Goal: Task Accomplishment & Management: Complete application form

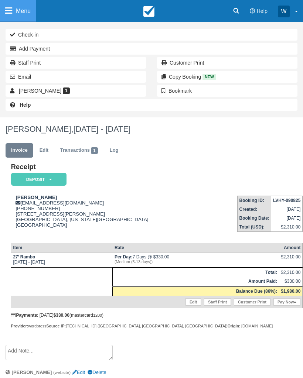
click at [11, 11] on icon at bounding box center [8, 11] width 7 height 8
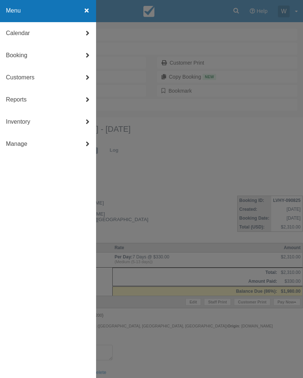
click at [16, 57] on link "Booking" at bounding box center [48, 55] width 96 height 22
click at [49, 121] on link "New Booking" at bounding box center [48, 122] width 96 height 22
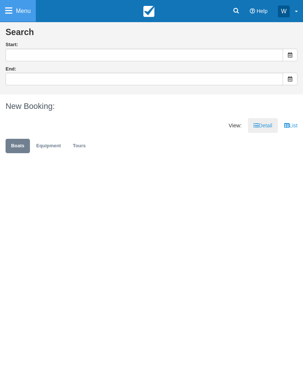
type input "[DATE]"
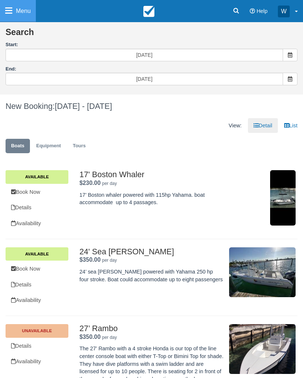
click at [285, 55] on span at bounding box center [289, 55] width 15 height 13
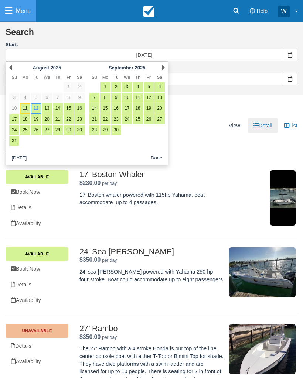
click at [162, 67] on link "Next" at bounding box center [163, 68] width 3 height 6
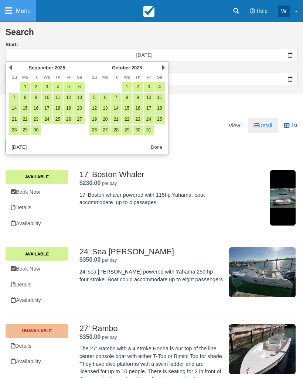
click at [162, 69] on link "Next" at bounding box center [163, 68] width 3 height 6
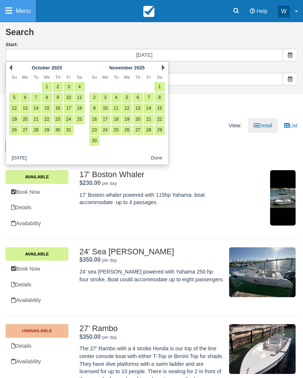
click at [123, 130] on link "26" at bounding box center [127, 130] width 10 height 10
type input "11/26/25"
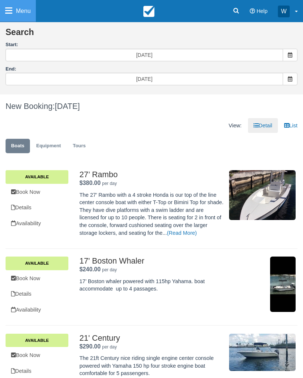
click at [283, 78] on span at bounding box center [289, 79] width 15 height 13
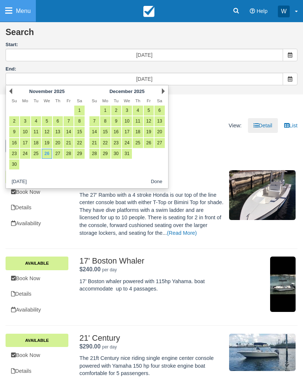
click at [13, 163] on link "30" at bounding box center [14, 164] width 10 height 10
type input "[DATE]"
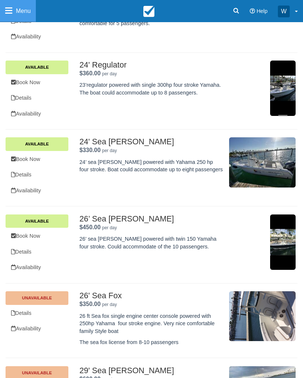
scroll to position [350, 0]
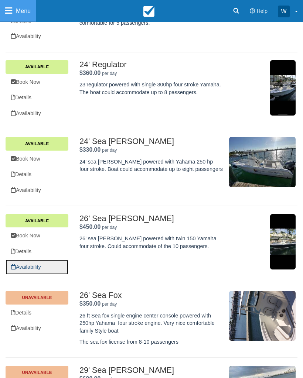
click at [38, 260] on link "Availability" at bounding box center [37, 267] width 63 height 15
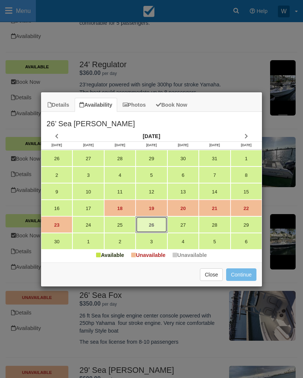
click at [152, 223] on link "26" at bounding box center [150, 224] width 31 height 17
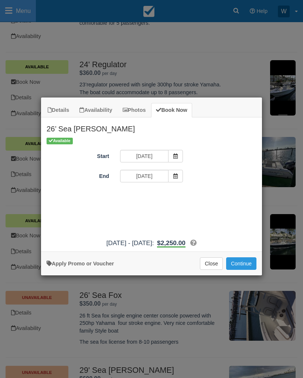
click at [241, 268] on button "Continue" at bounding box center [241, 263] width 30 height 13
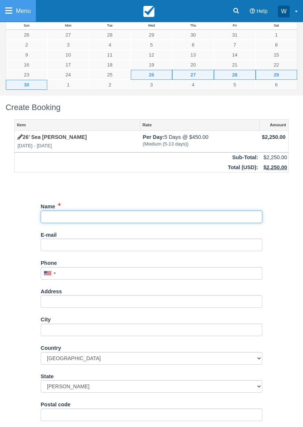
click at [123, 219] on input "Name" at bounding box center [151, 216] width 221 height 13
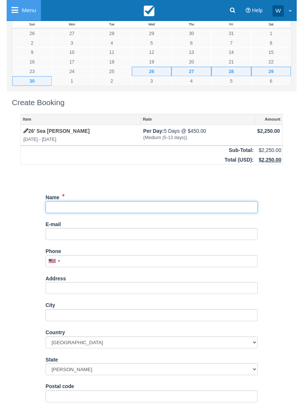
scroll to position [51, 0]
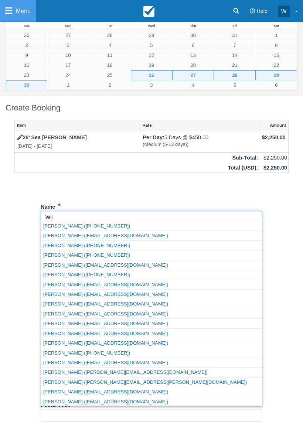
click at [152, 223] on link "Wilfredo willy (+15619064148)" at bounding box center [151, 225] width 221 height 9
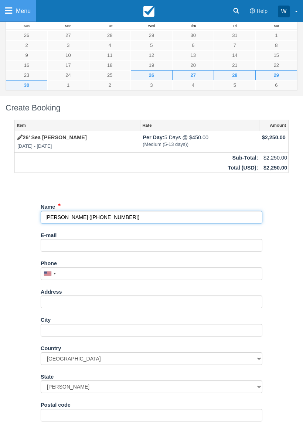
type input "Wilfredo willy"
type input "+15619064148"
select select "BS"
select select
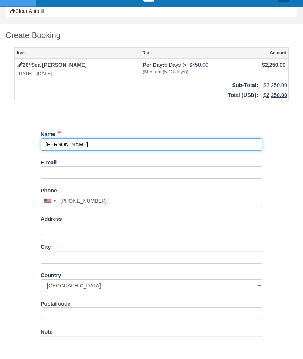
scroll to position [154, 0]
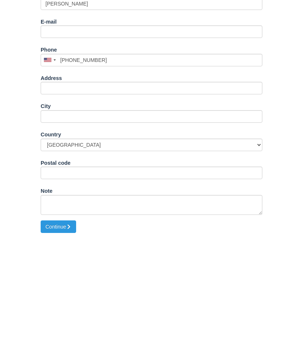
click at [65, 345] on button "Continue" at bounding box center [58, 351] width 35 height 13
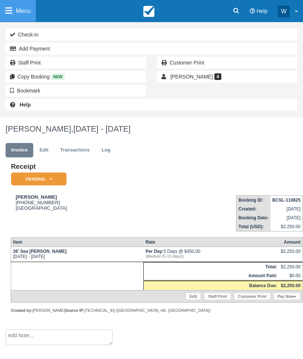
click at [56, 183] on em "Pending" at bounding box center [38, 179] width 55 height 13
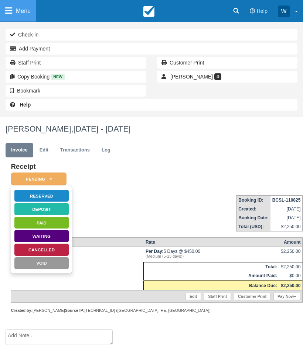
click at [63, 193] on link "Reserved" at bounding box center [41, 196] width 55 height 13
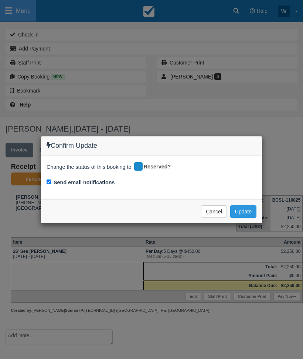
click at [51, 180] on input "Send email notifications" at bounding box center [48, 182] width 5 height 5
checkbox input "false"
click at [247, 211] on button "Update" at bounding box center [243, 212] width 26 height 13
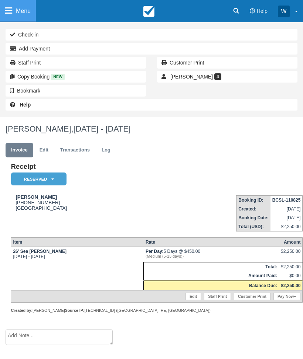
click at [1, 20] on link "Menu" at bounding box center [18, 11] width 36 height 22
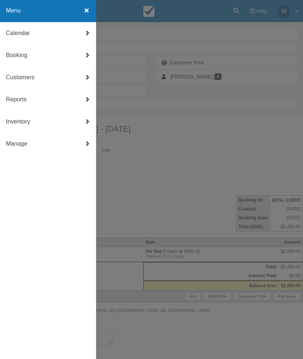
click at [25, 57] on link "Booking" at bounding box center [48, 55] width 96 height 22
click at [50, 121] on link "New Booking" at bounding box center [48, 122] width 96 height 22
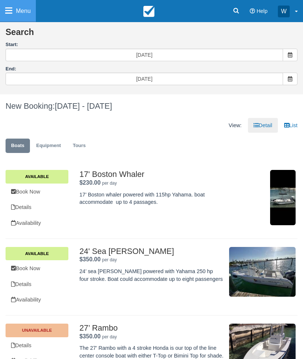
click at [286, 58] on span at bounding box center [289, 55] width 15 height 13
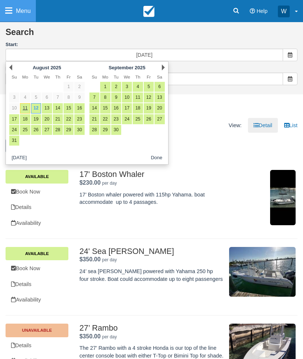
click at [160, 68] on div "Next [DATE]" at bounding box center [127, 67] width 80 height 10
click at [165, 68] on link "Next" at bounding box center [163, 68] width 3 height 6
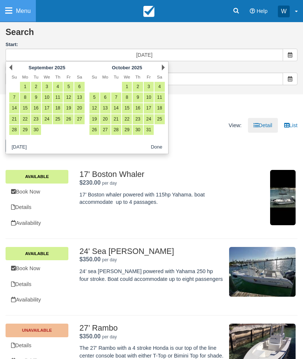
click at [162, 68] on link "Next" at bounding box center [163, 68] width 3 height 6
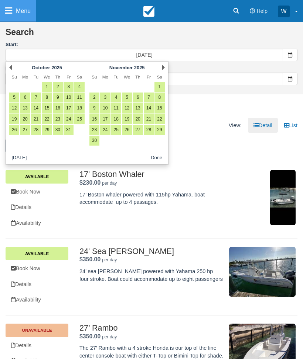
click at [125, 131] on link "26" at bounding box center [127, 130] width 10 height 10
type input "[DATE]"
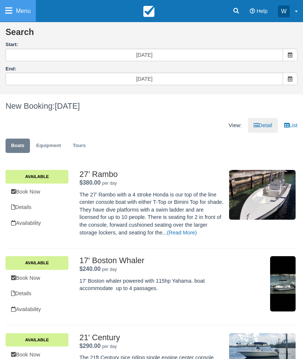
click at [288, 82] on span at bounding box center [289, 79] width 15 height 13
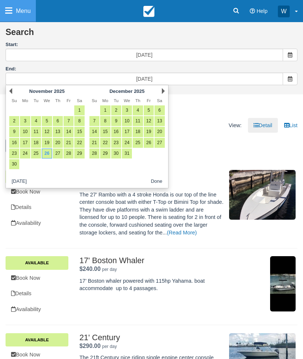
click at [11, 162] on link "30" at bounding box center [14, 164] width 10 height 10
type input "[DATE]"
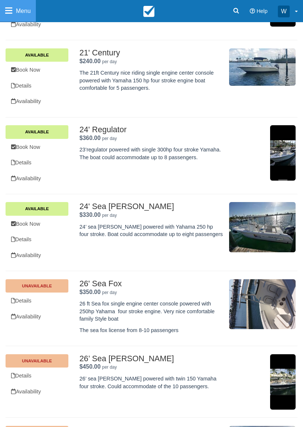
scroll to position [286, 0]
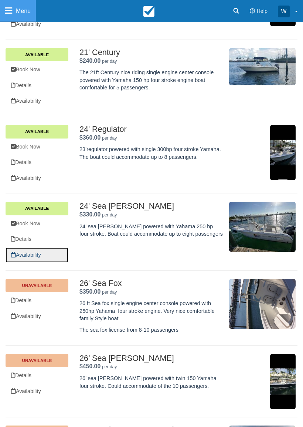
click at [30, 247] on link "Availability" at bounding box center [37, 254] width 63 height 15
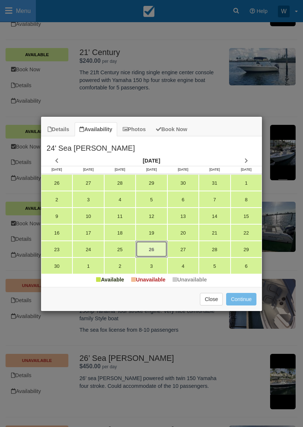
click at [154, 246] on link "26" at bounding box center [150, 249] width 31 height 17
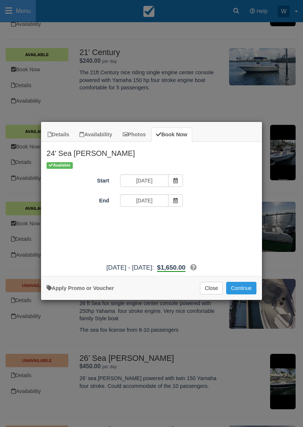
click at [245, 294] on button "Continue" at bounding box center [241, 288] width 30 height 13
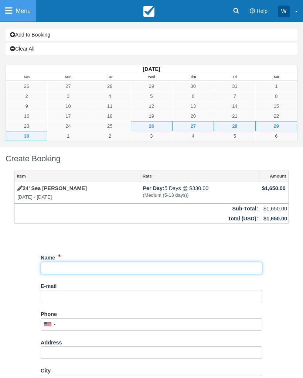
click at [127, 262] on input "Name" at bounding box center [151, 268] width 221 height 13
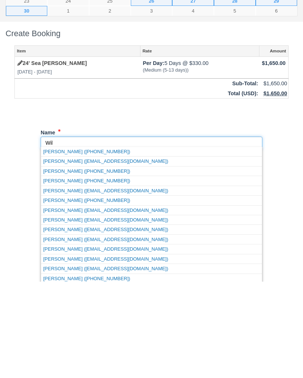
click at [144, 243] on link "[PERSON_NAME] ([PHONE_NUMBER])" at bounding box center [151, 247] width 221 height 9
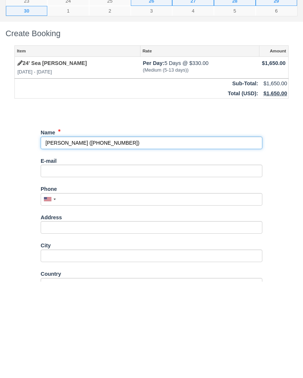
type input "[PERSON_NAME]"
type input "[PHONE_NUMBER]"
select select "BS"
select select
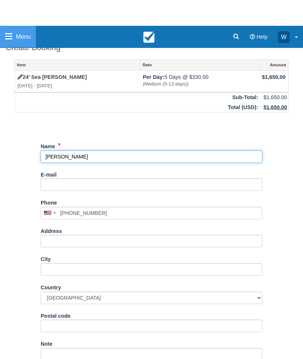
scroll to position [154, 0]
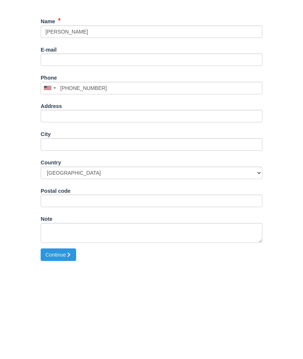
click at [66, 345] on button "Continue" at bounding box center [58, 351] width 35 height 13
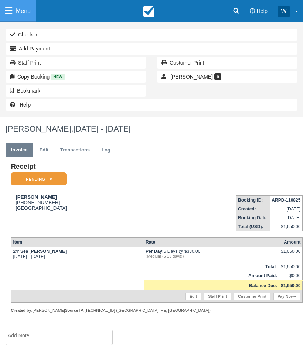
click at [60, 173] on em "Pending" at bounding box center [38, 179] width 55 height 13
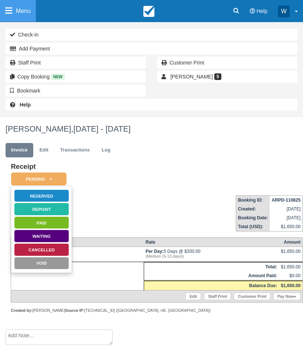
click at [62, 197] on link "Reserved" at bounding box center [41, 196] width 55 height 13
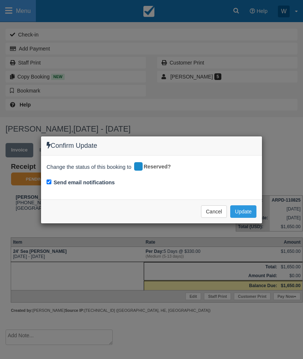
click at [49, 180] on input "Send email notifications" at bounding box center [48, 182] width 5 height 5
checkbox input "false"
click at [247, 210] on button "Update" at bounding box center [243, 212] width 26 height 13
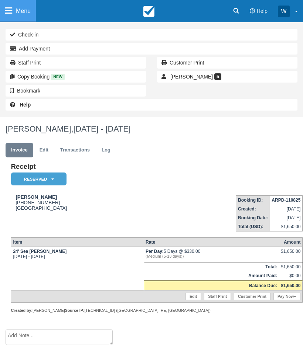
click at [10, 15] on link "Menu" at bounding box center [18, 11] width 36 height 22
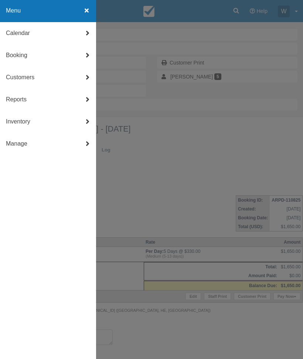
click at [27, 54] on link "Booking" at bounding box center [48, 55] width 96 height 22
click at [28, 123] on link "New Booking" at bounding box center [48, 122] width 96 height 22
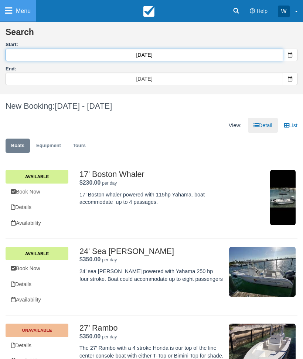
click at [282, 50] on input "[DATE]" at bounding box center [144, 55] width 277 height 13
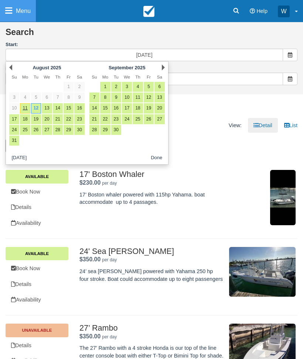
click at [156, 67] on div "Next [DATE]" at bounding box center [127, 67] width 80 height 10
click at [162, 63] on div "Next [DATE]" at bounding box center [127, 67] width 80 height 10
click at [158, 68] on div "Next [DATE]" at bounding box center [127, 67] width 80 height 10
click at [159, 68] on div "Next [DATE]" at bounding box center [127, 67] width 80 height 10
click at [158, 66] on div "Next [DATE]" at bounding box center [127, 67] width 80 height 10
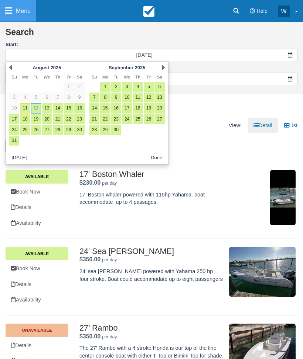
click at [159, 66] on div "Next [DATE]" at bounding box center [127, 67] width 80 height 10
click at [162, 68] on link "Next" at bounding box center [163, 68] width 3 height 6
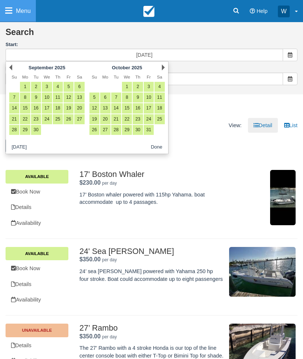
click at [162, 70] on link "Next" at bounding box center [163, 68] width 3 height 6
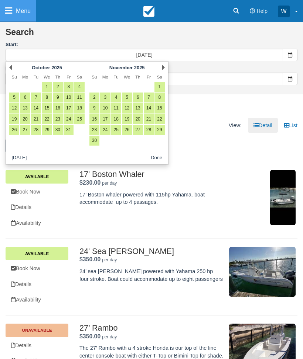
click at [128, 128] on link "26" at bounding box center [127, 130] width 10 height 10
type input "[DATE]"
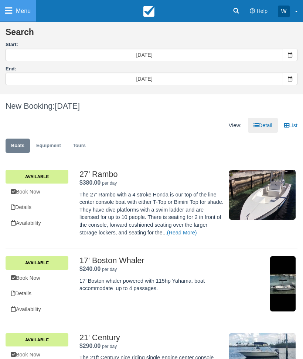
click at [288, 79] on icon at bounding box center [289, 78] width 5 height 5
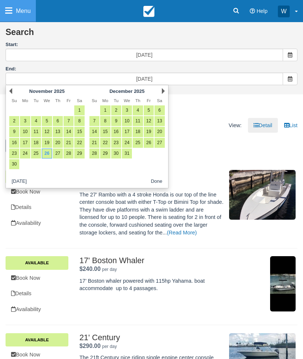
click at [11, 164] on link "30" at bounding box center [14, 164] width 10 height 10
type input "[DATE]"
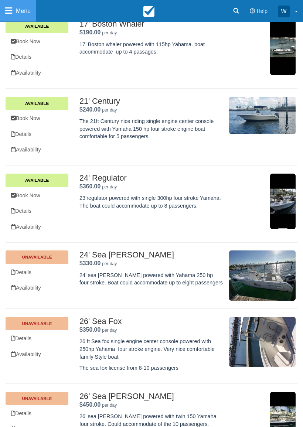
scroll to position [238, 0]
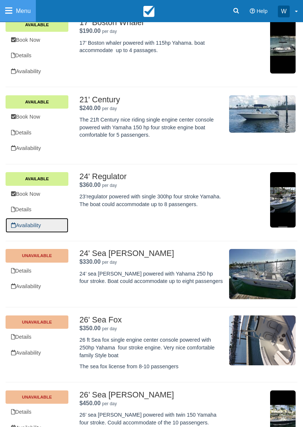
click at [35, 219] on link "Availability" at bounding box center [37, 225] width 63 height 15
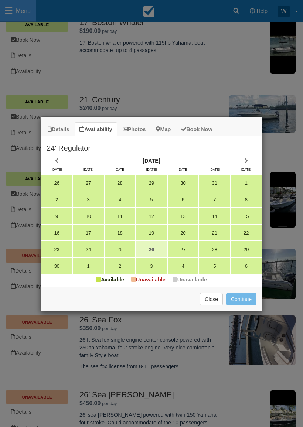
click at [216, 293] on button "Close" at bounding box center [211, 299] width 23 height 13
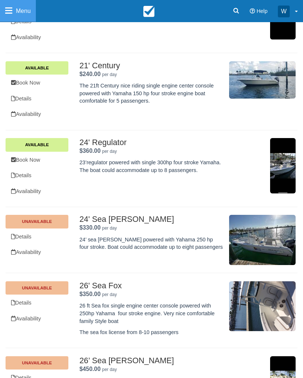
scroll to position [272, 0]
click at [31, 184] on link "Availability" at bounding box center [37, 191] width 63 height 15
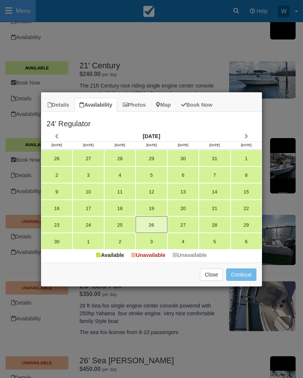
click at [208, 279] on button "Close" at bounding box center [211, 274] width 23 height 13
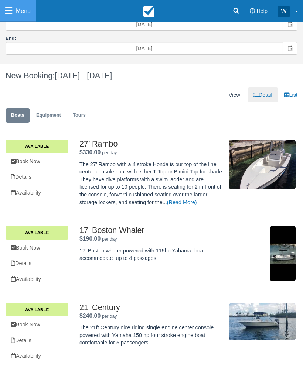
scroll to position [0, 0]
